Goal: Find specific page/section: Find specific page/section

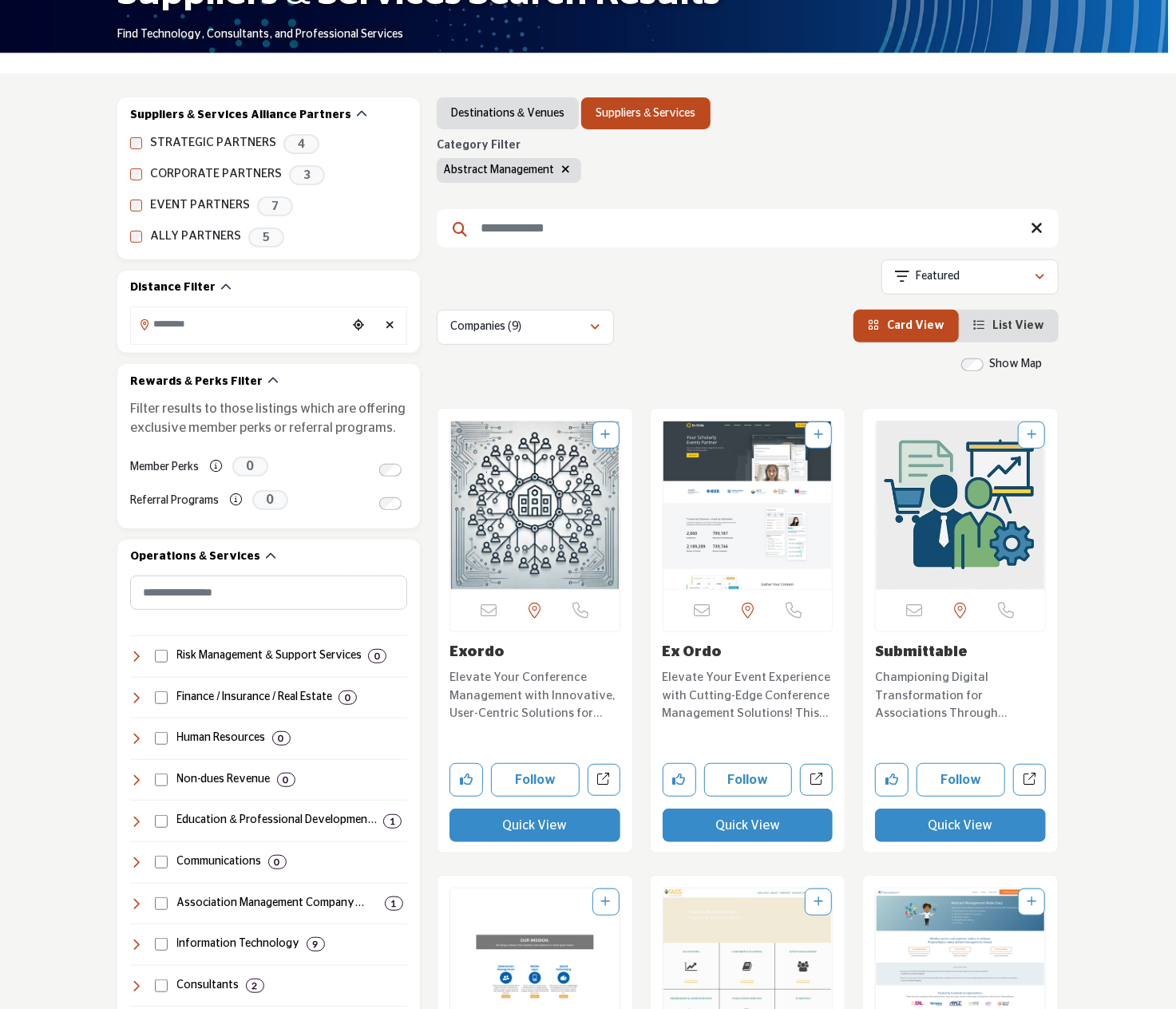
scroll to position [320, 0]
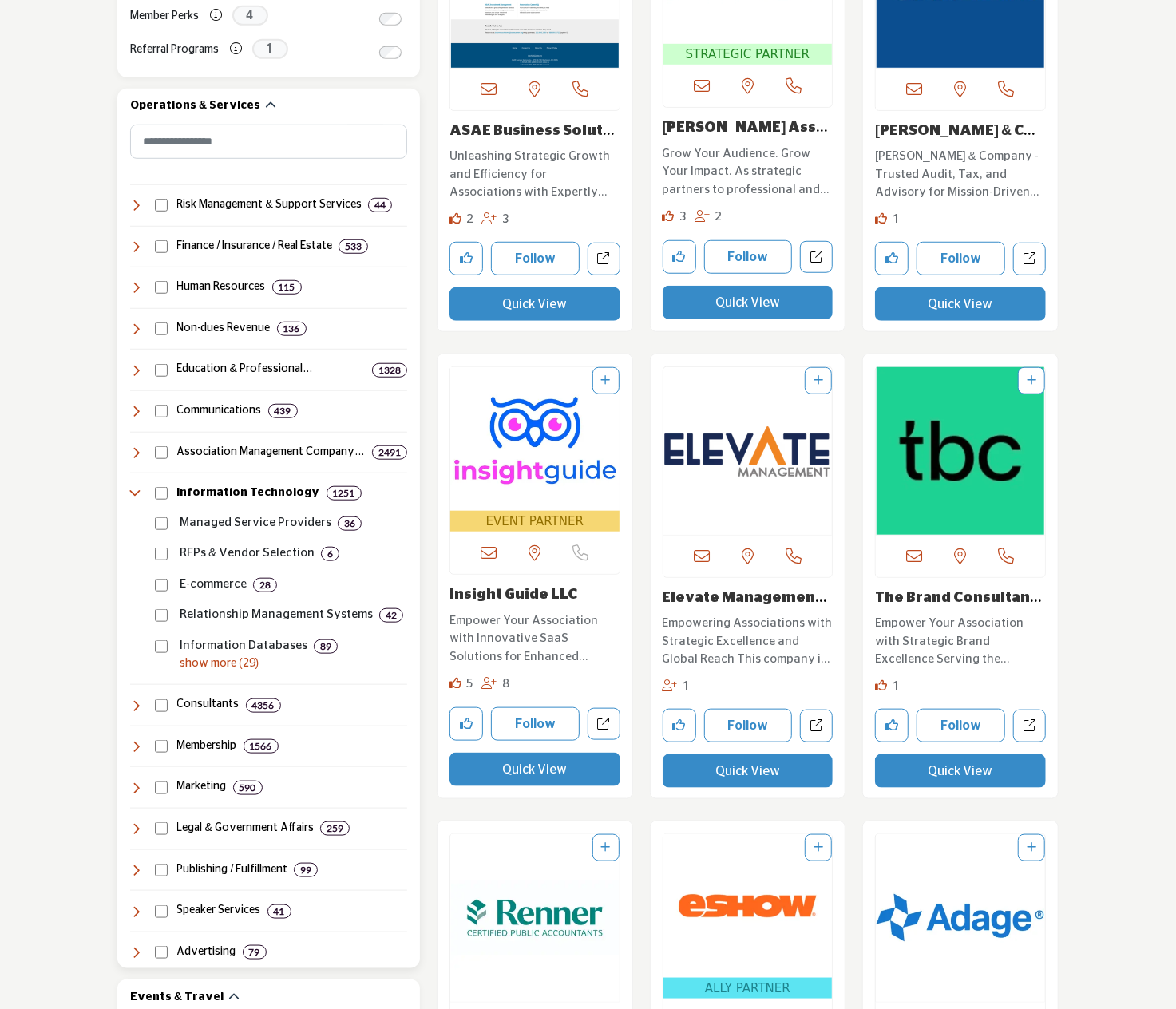
scroll to position [639, 0]
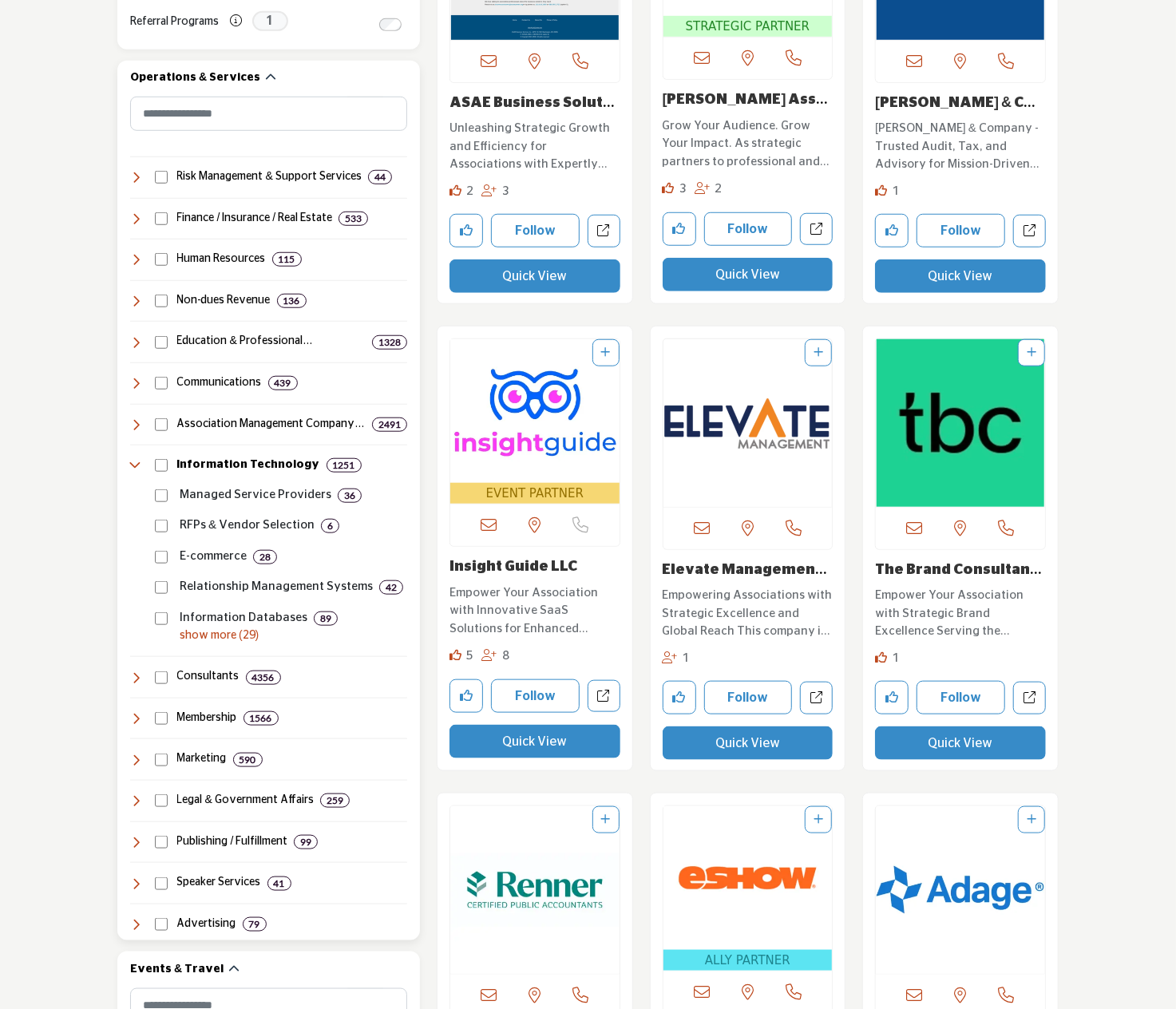
click at [139, 465] on icon at bounding box center [137, 465] width 12 height 12
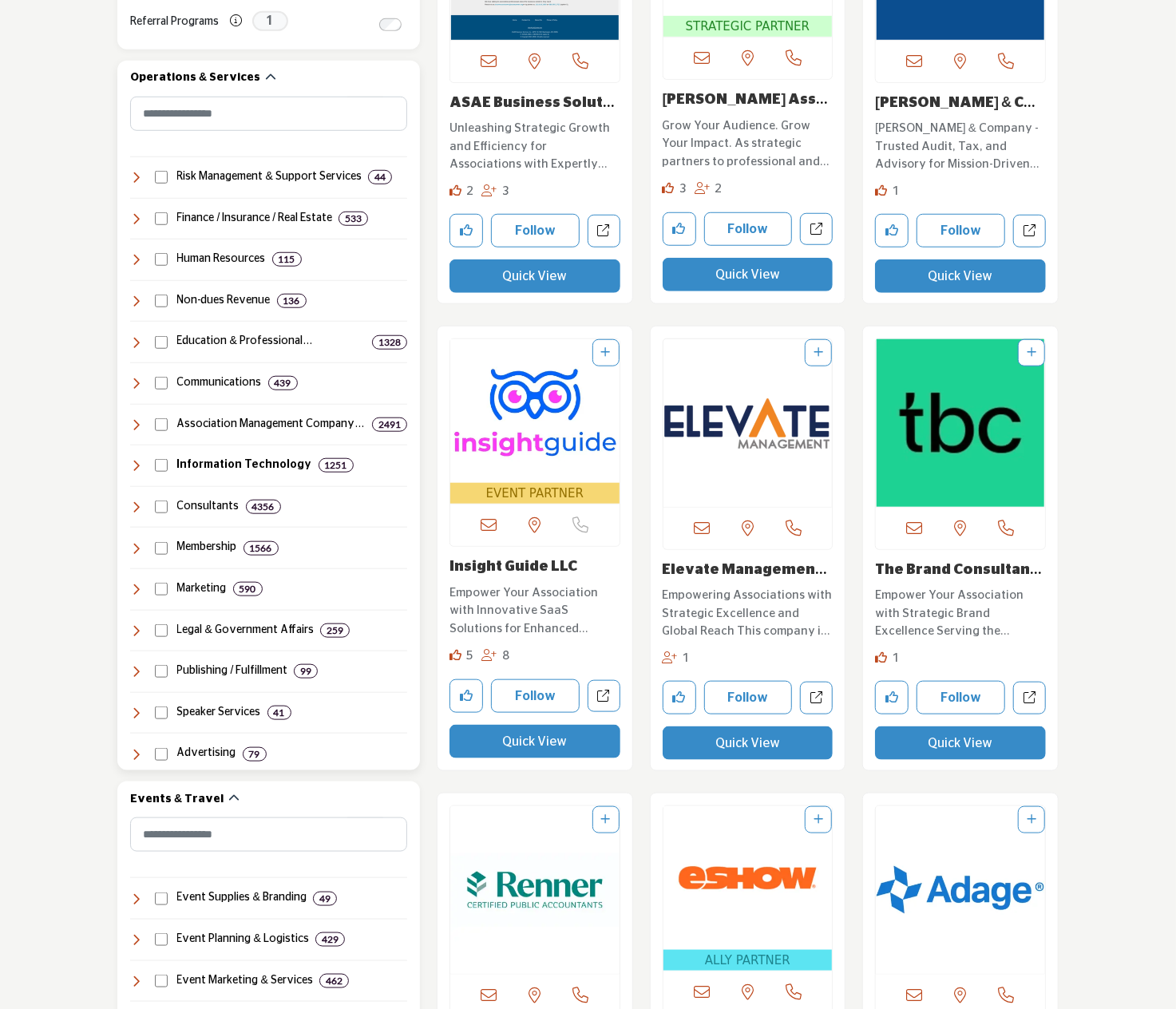
click at [132, 300] on icon at bounding box center [137, 301] width 12 height 12
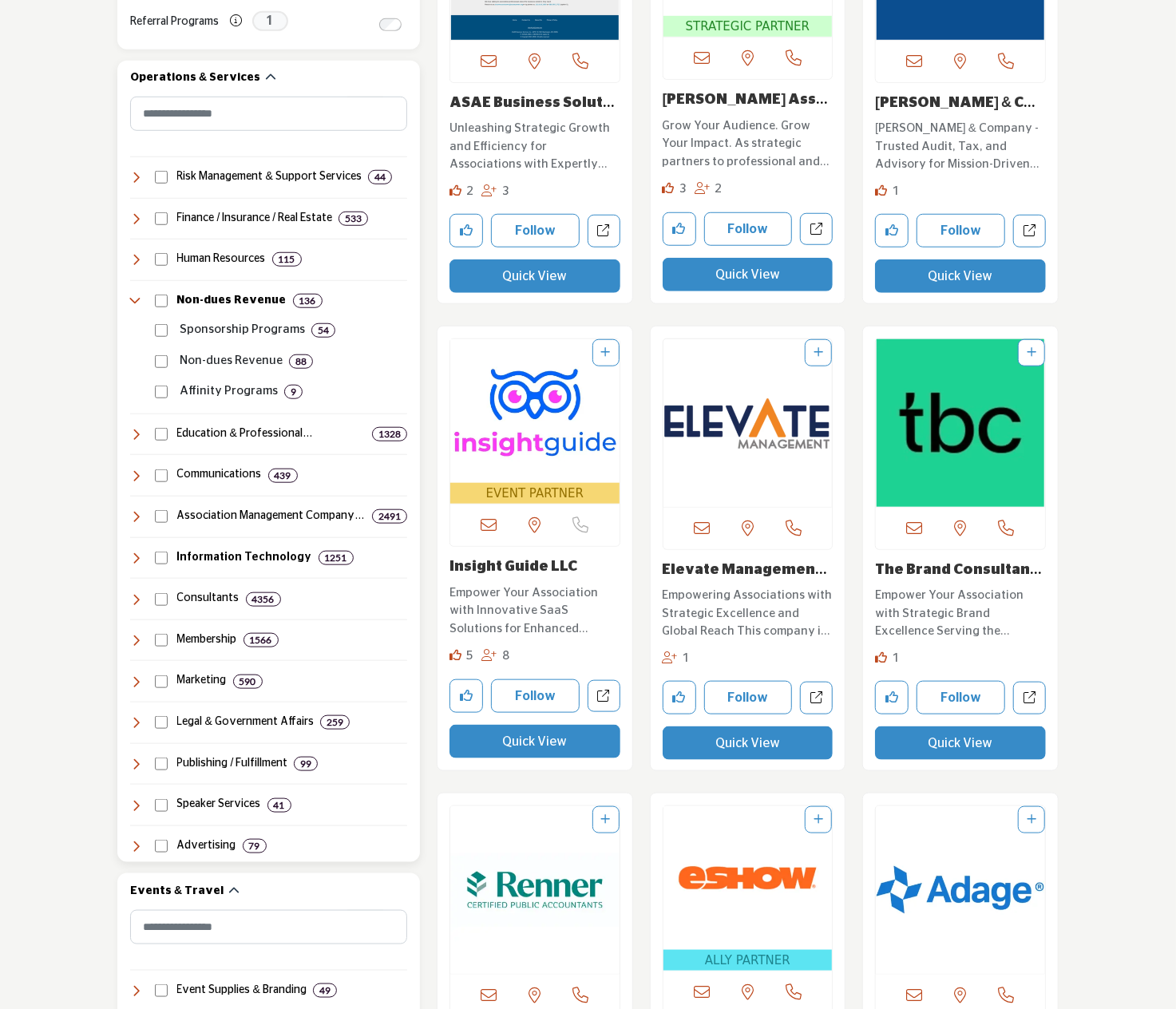
click at [139, 298] on icon at bounding box center [137, 301] width 12 height 12
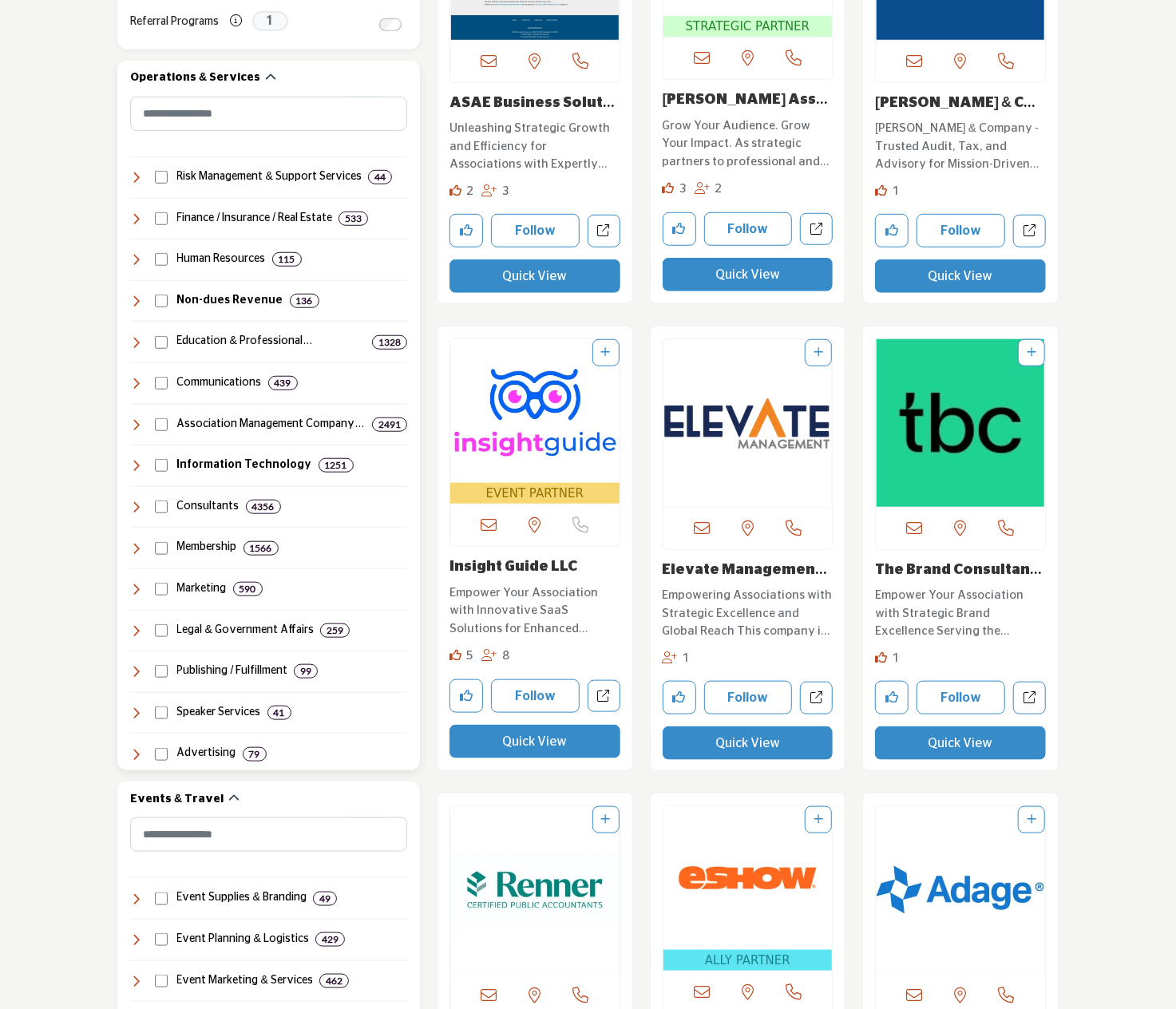
click at [198, 339] on h4 "Education & Professional Developmen..." at bounding box center [272, 342] width 189 height 16
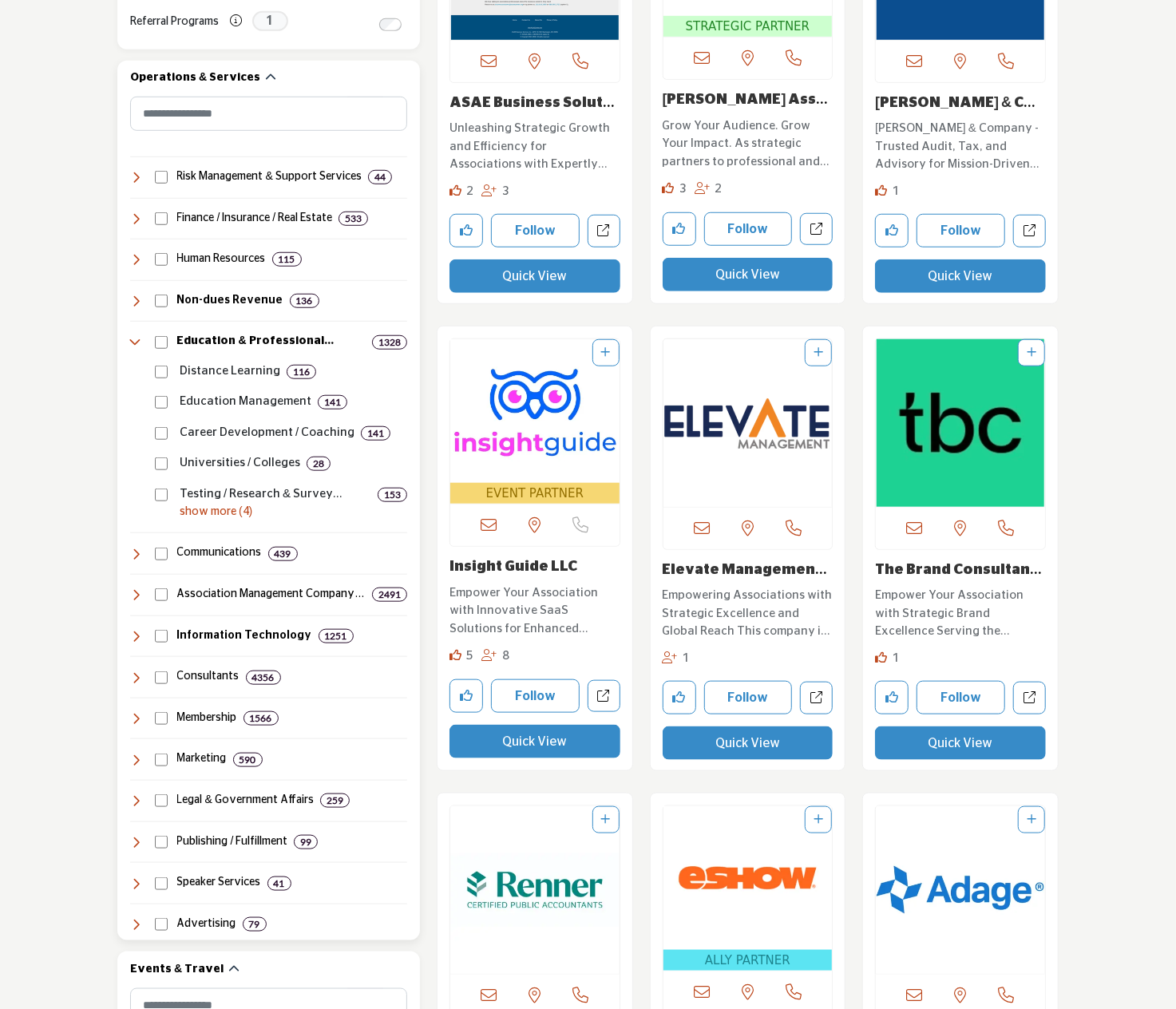
click at [226, 339] on h4 "Education & Professional Developmen..." at bounding box center [272, 342] width 189 height 16
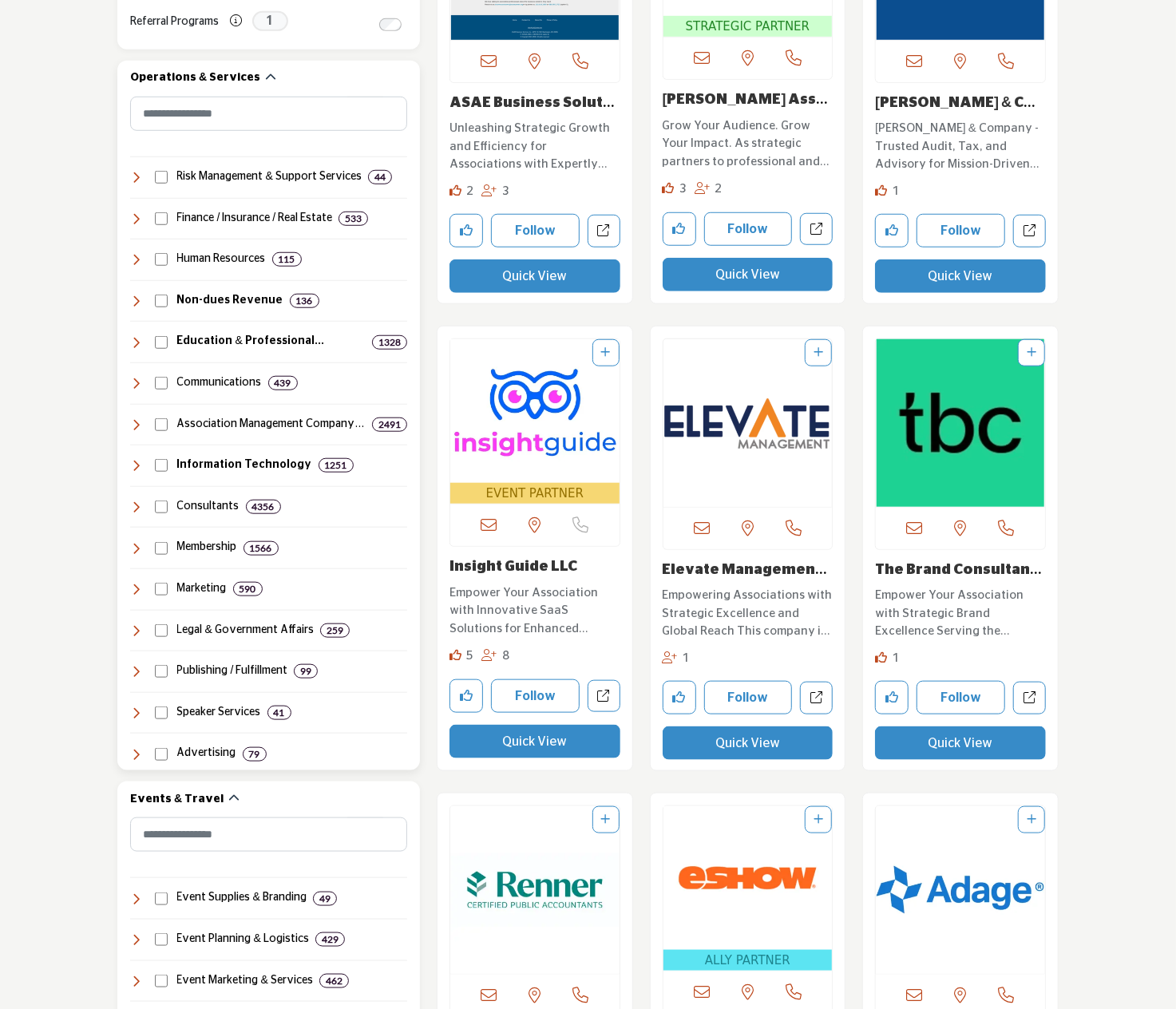
click at [226, 339] on h4 "Education & Professional Developmen..." at bounding box center [272, 342] width 189 height 16
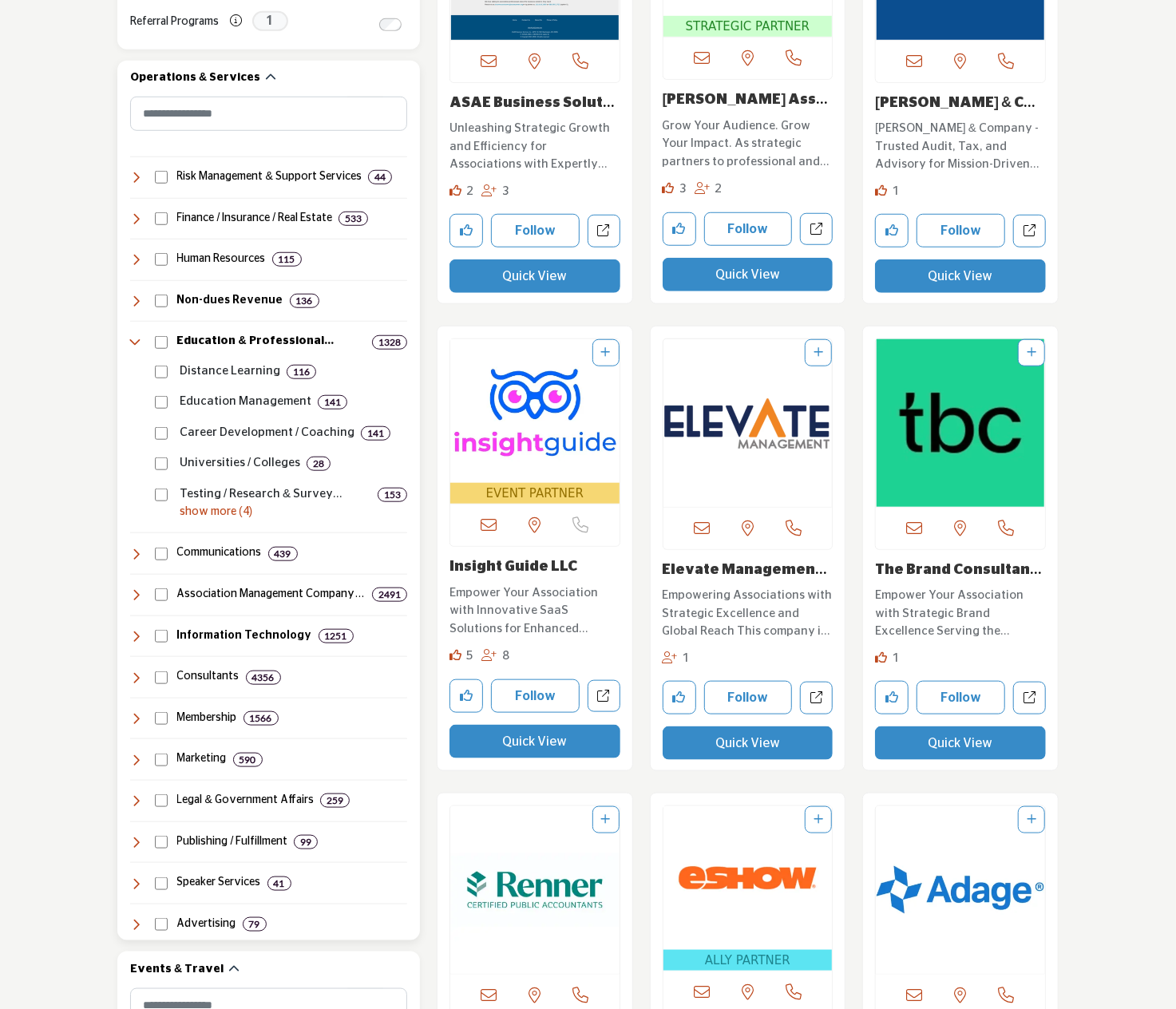
click at [222, 513] on p "show more (4)" at bounding box center [293, 512] width 227 height 17
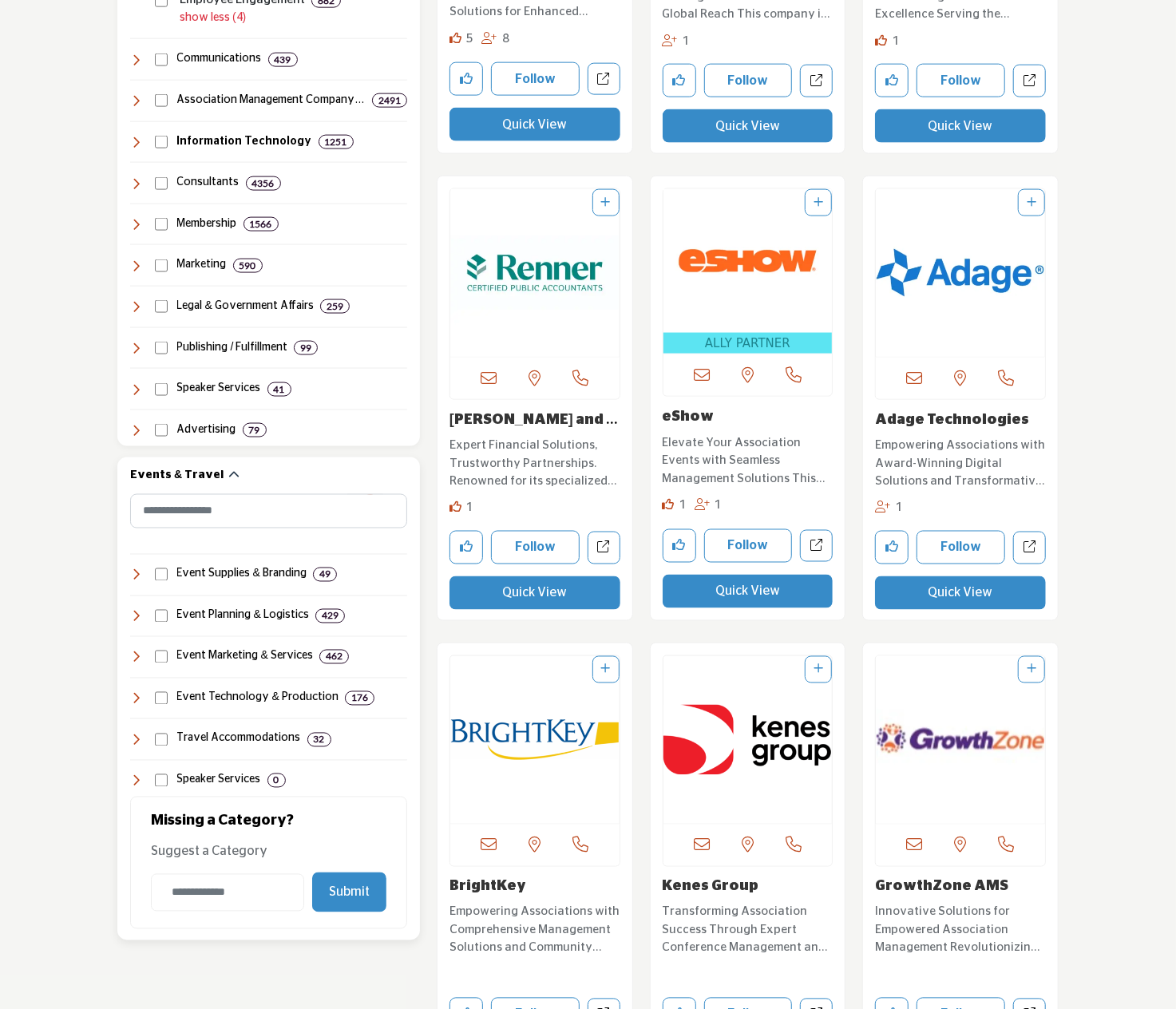
scroll to position [1277, 0]
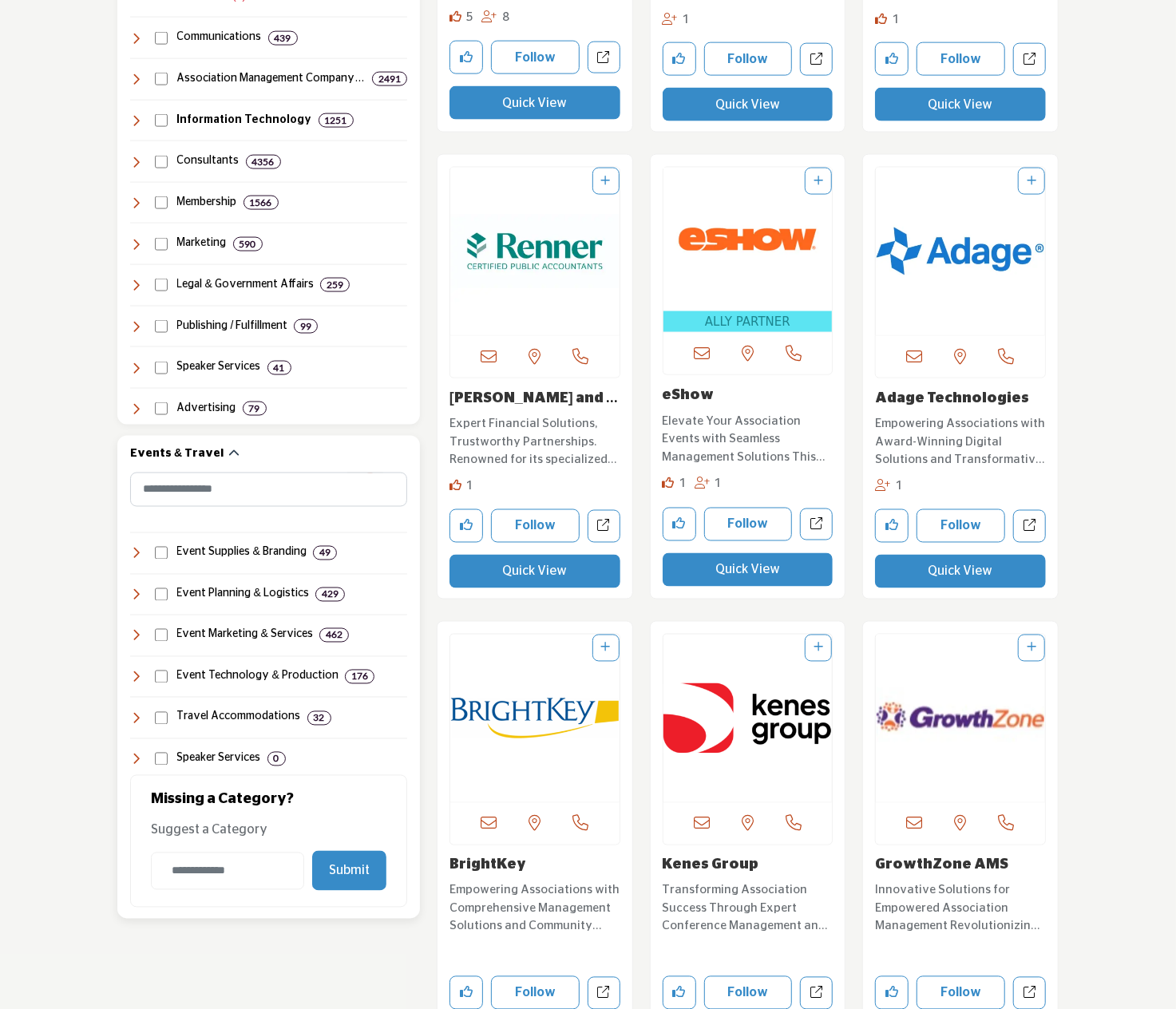
click at [140, 589] on icon at bounding box center [137, 595] width 12 height 12
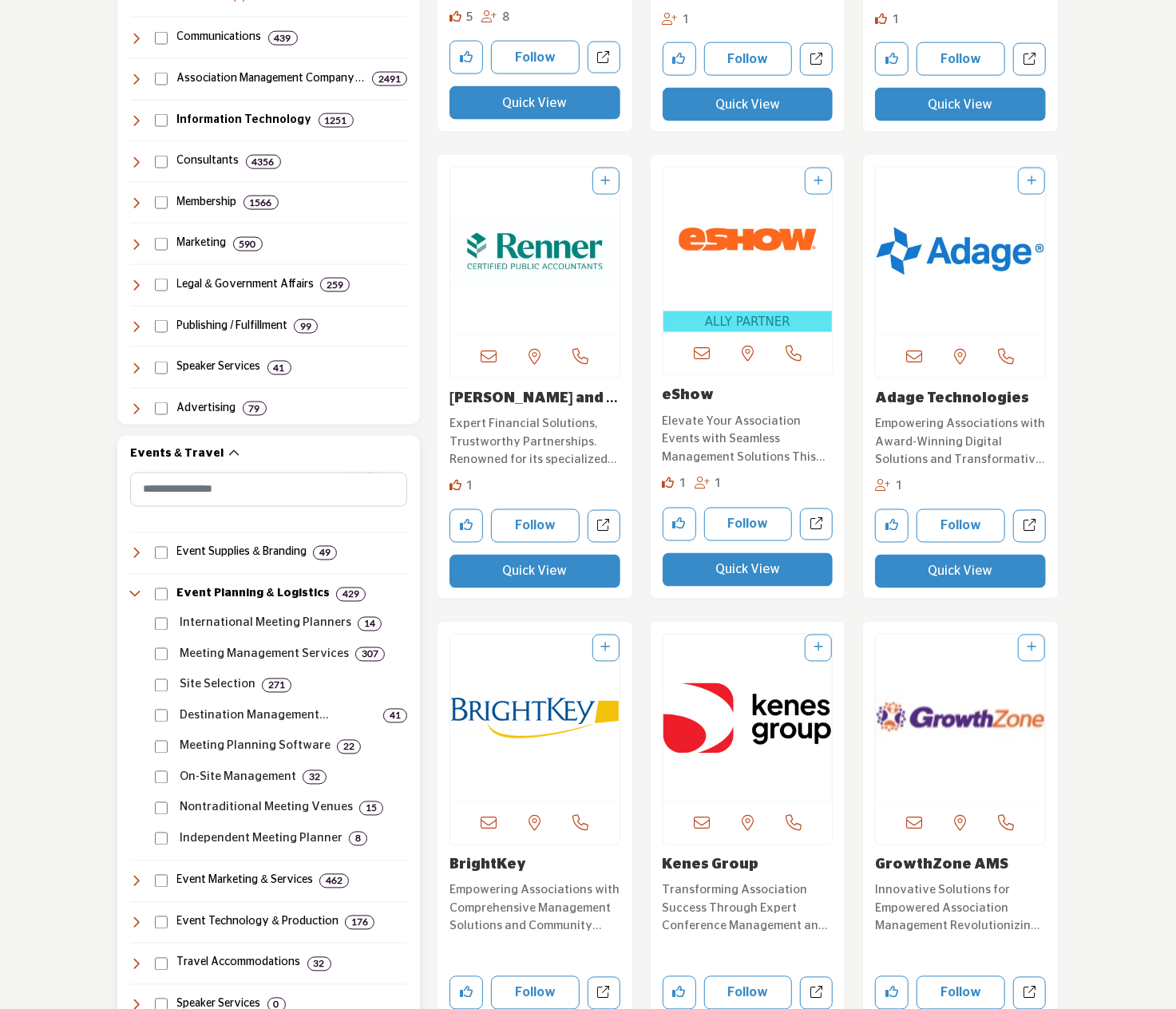
click at [202, 593] on h4 "Event Planning & Logistics" at bounding box center [254, 595] width 153 height 16
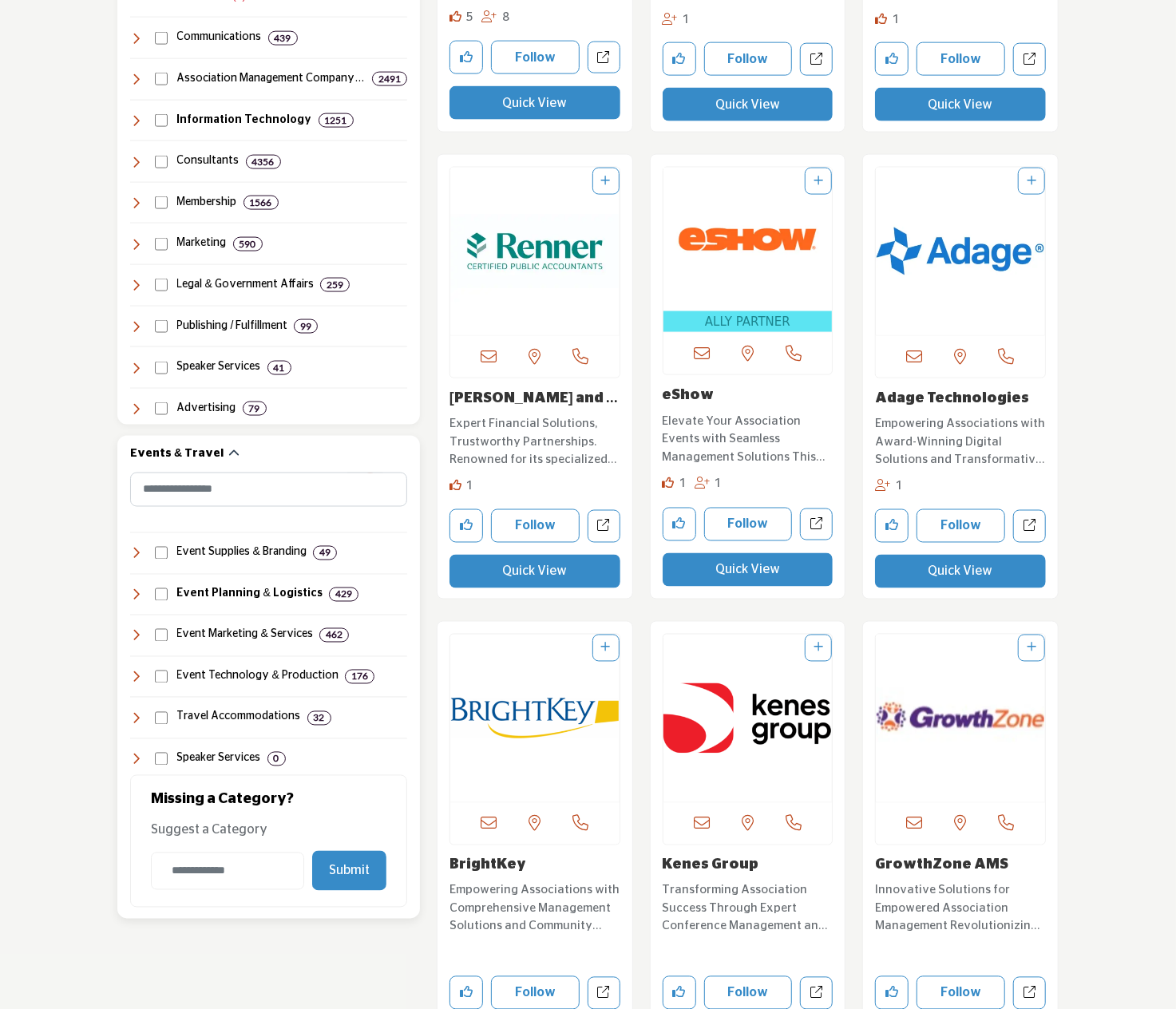
click at [202, 593] on h4 "Event Planning & Logistics" at bounding box center [250, 595] width 146 height 16
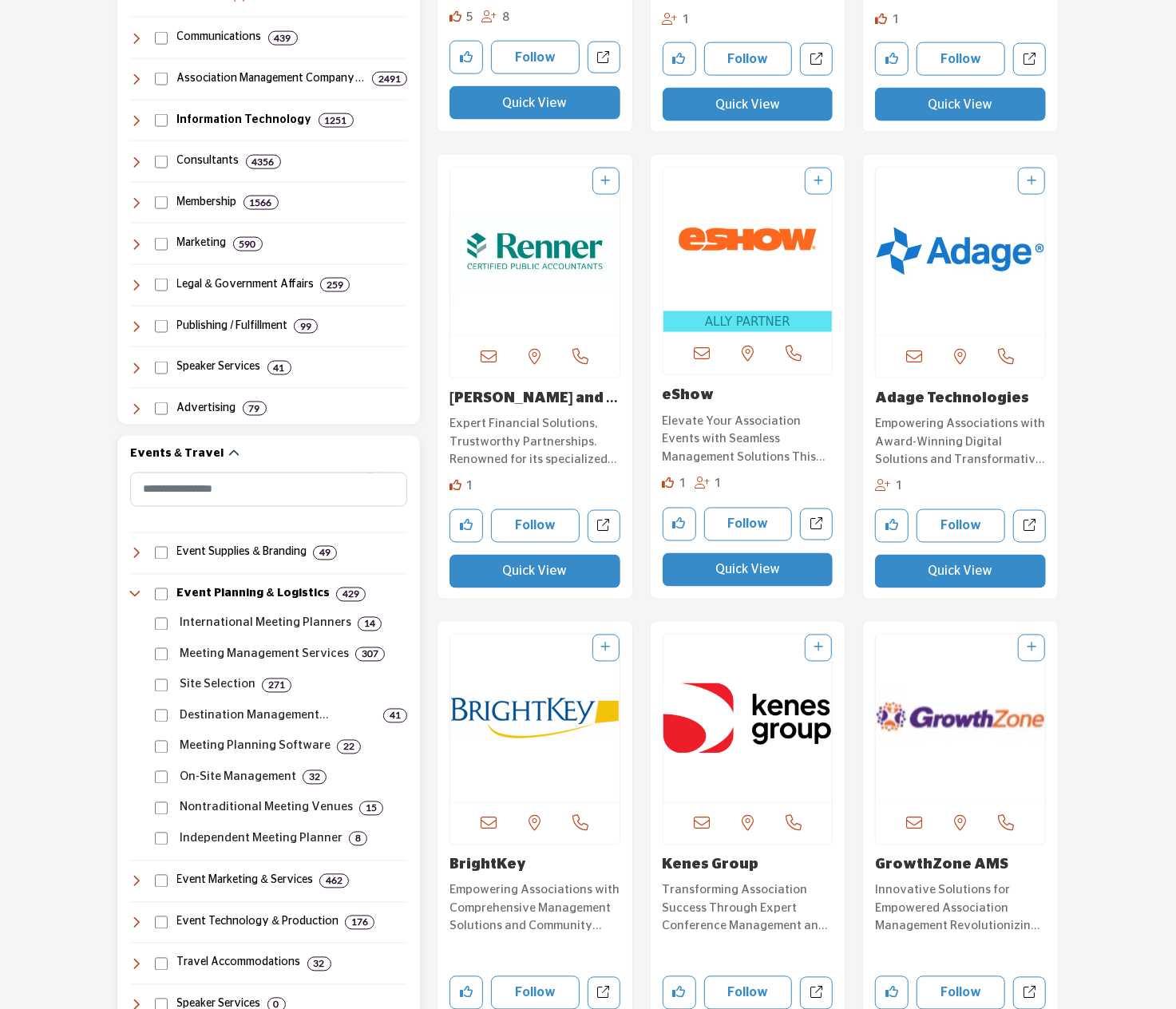
click at [212, 593] on h4 "Event Planning & Logistics" at bounding box center [254, 595] width 153 height 16
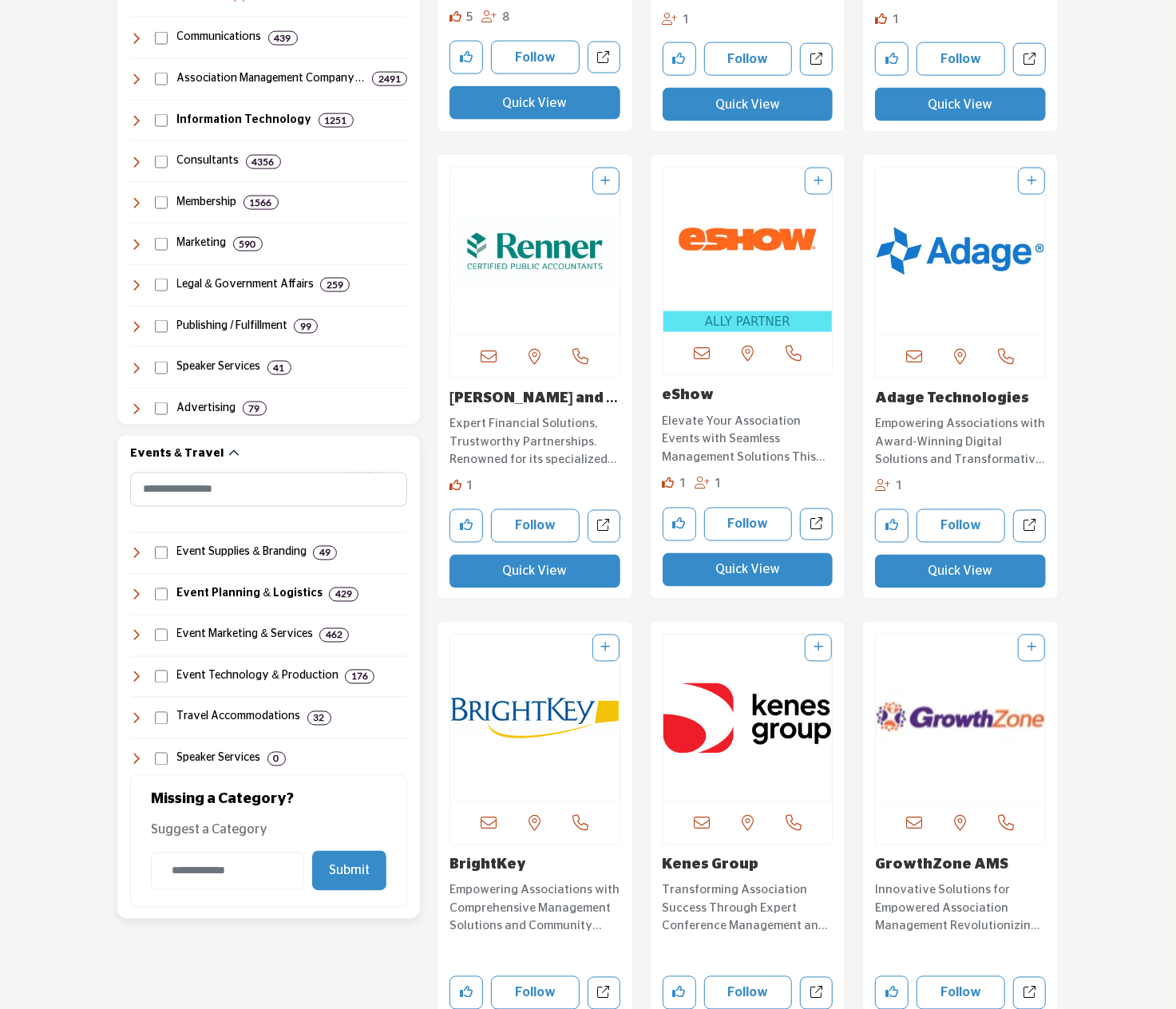
click at [212, 593] on h4 "Event Planning & Logistics" at bounding box center [250, 595] width 146 height 16
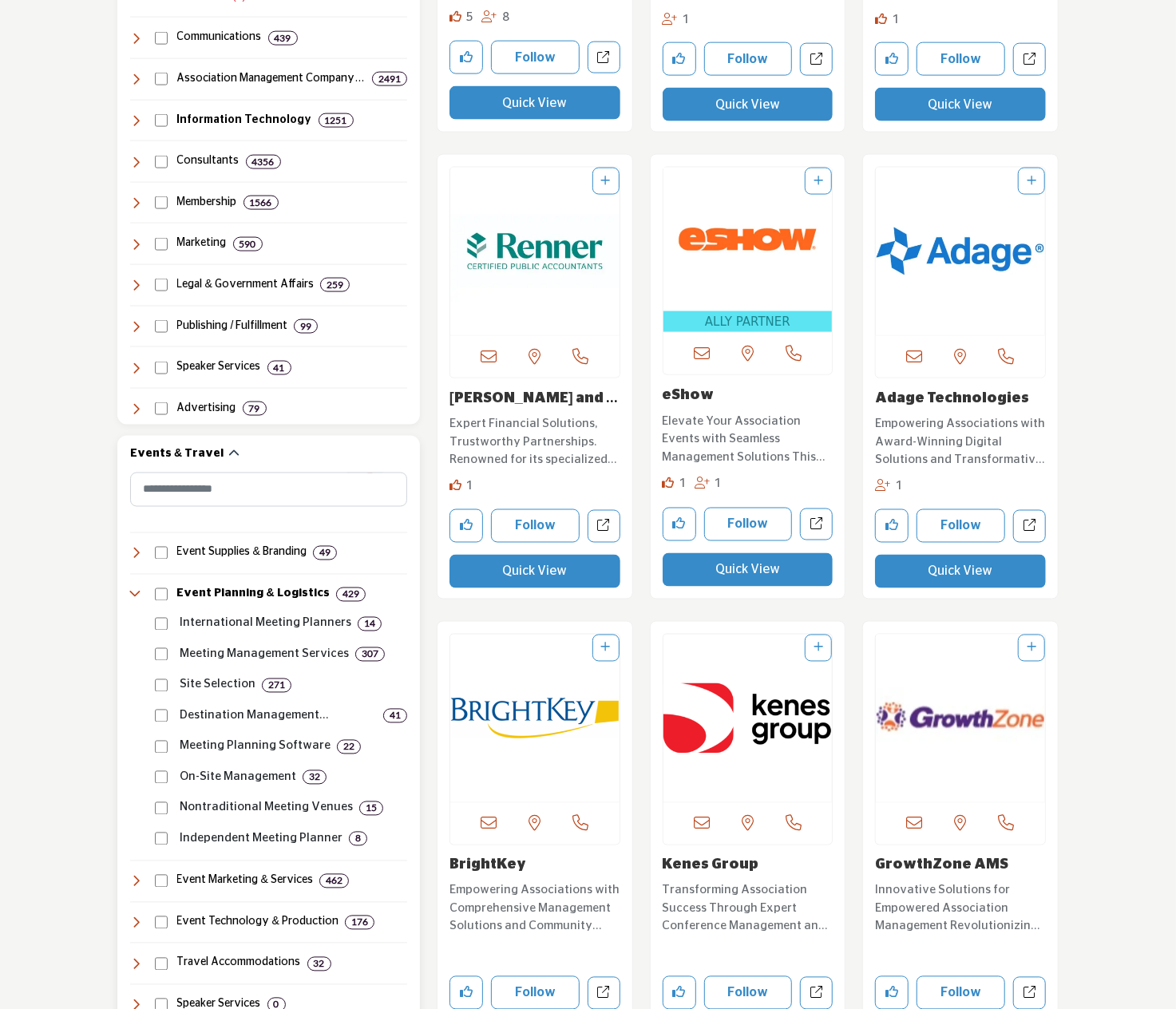
click at [138, 589] on icon at bounding box center [137, 595] width 12 height 12
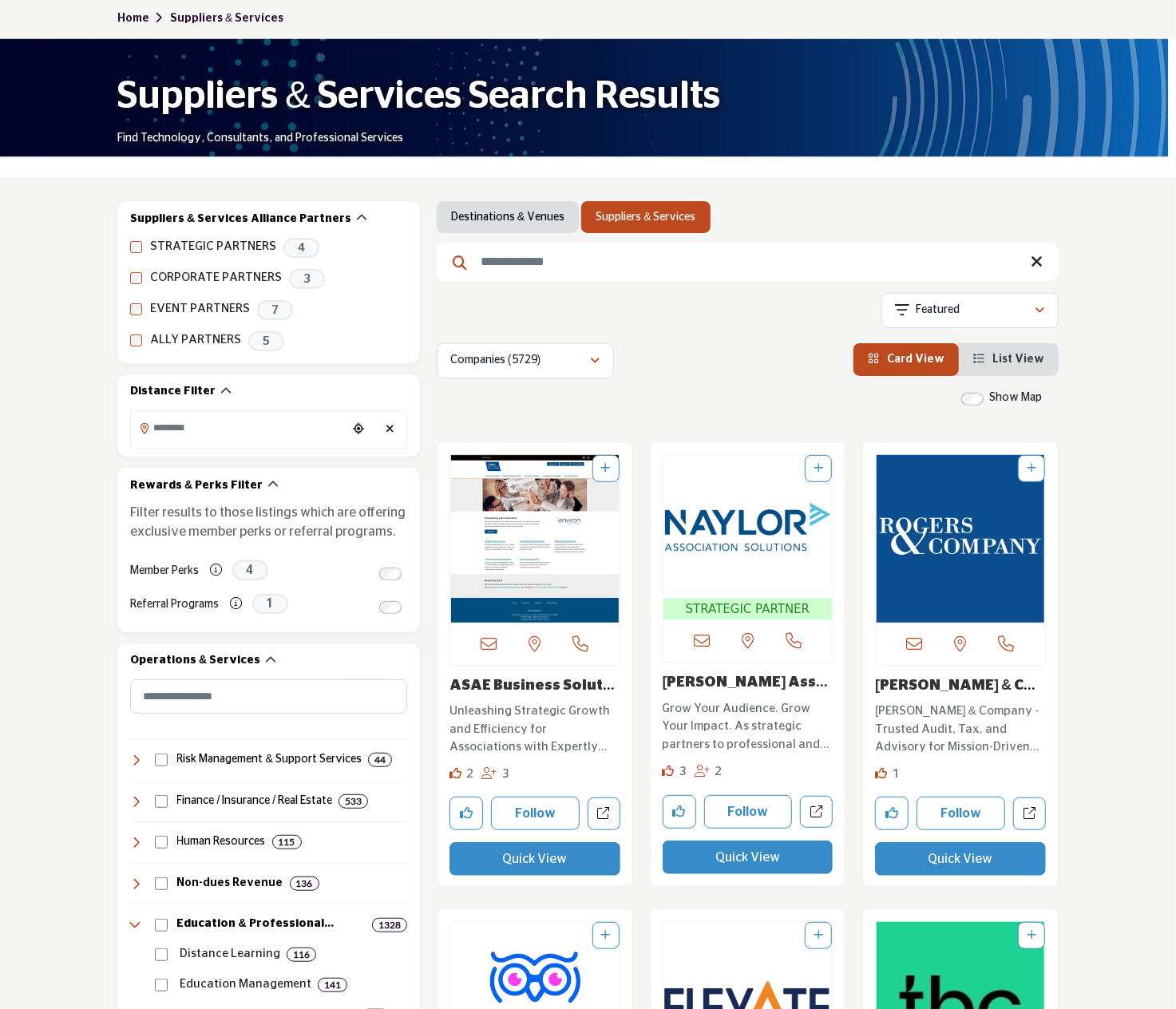
scroll to position [0, 0]
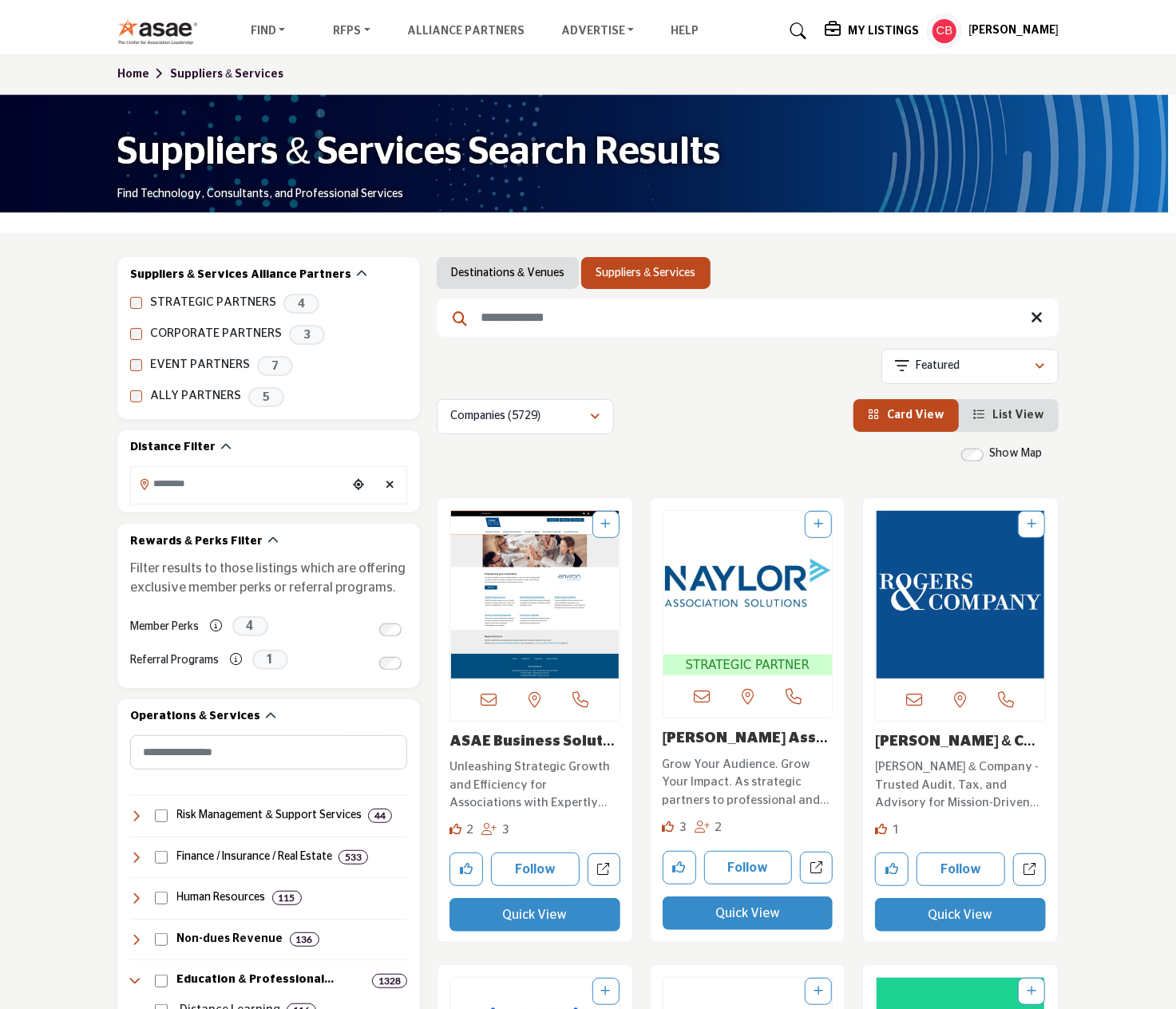
click at [218, 12] on nav "Find Destinations & Venues" at bounding box center [588, 31] width 1176 height 46
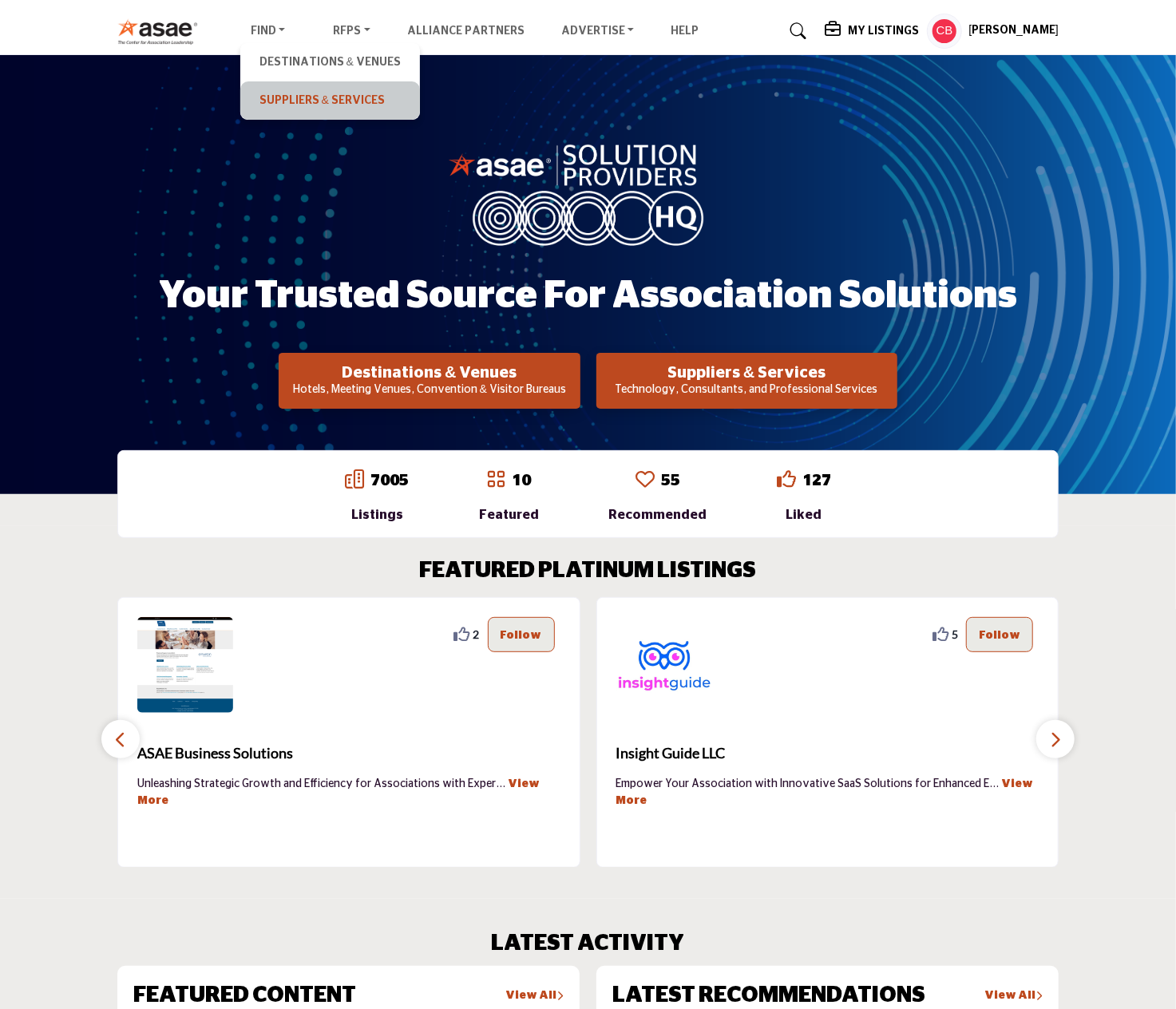
click at [298, 101] on link "Suppliers & Services" at bounding box center [330, 100] width 163 height 22
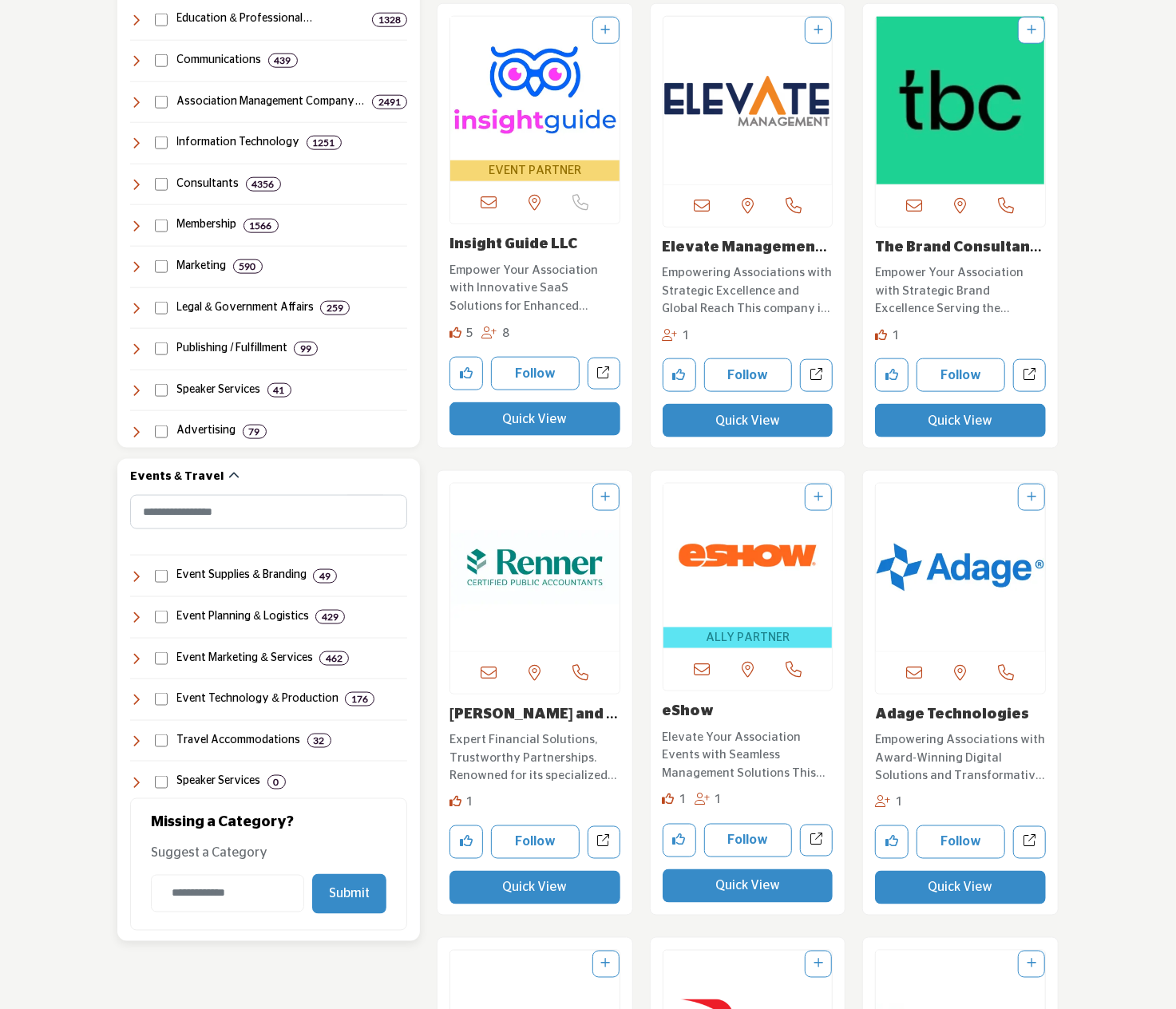
scroll to position [1038, 0]
